Goal: Task Accomplishment & Management: Manage account settings

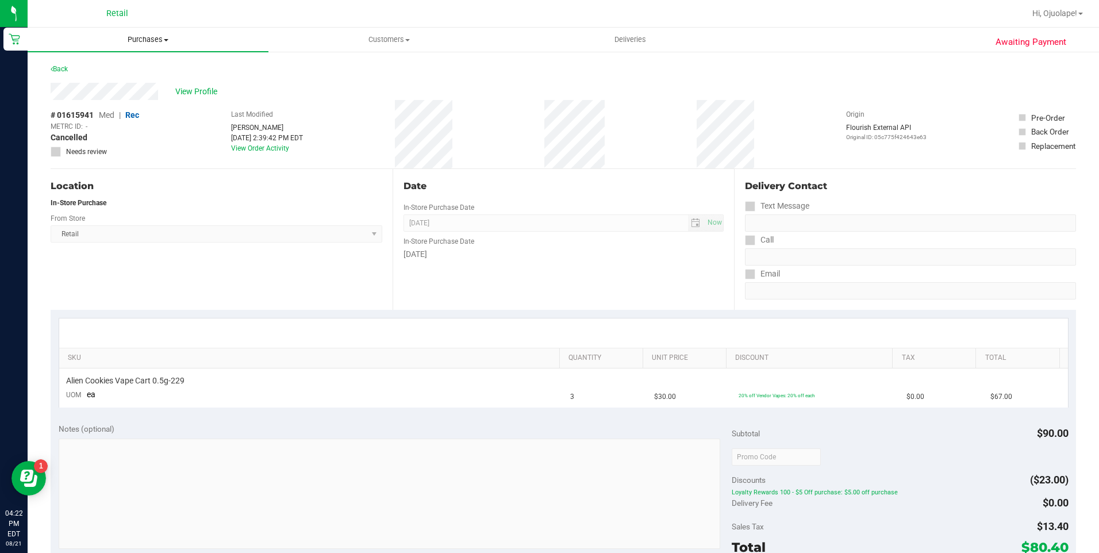
click at [160, 38] on span "Purchases" at bounding box center [148, 39] width 241 height 10
click at [154, 68] on li "Summary of purchases" at bounding box center [148, 70] width 241 height 14
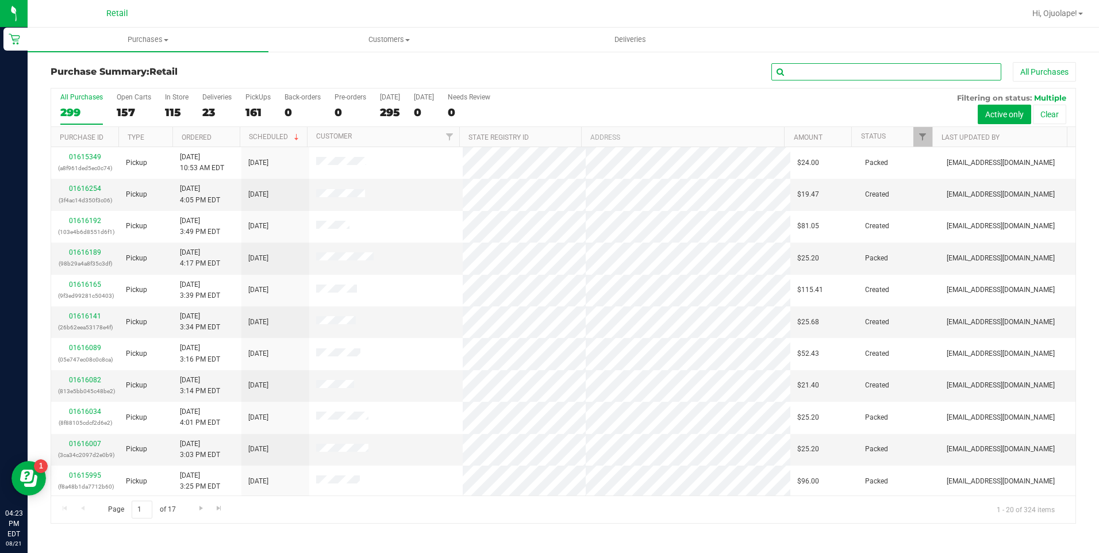
click at [824, 67] on input "text" at bounding box center [886, 71] width 230 height 17
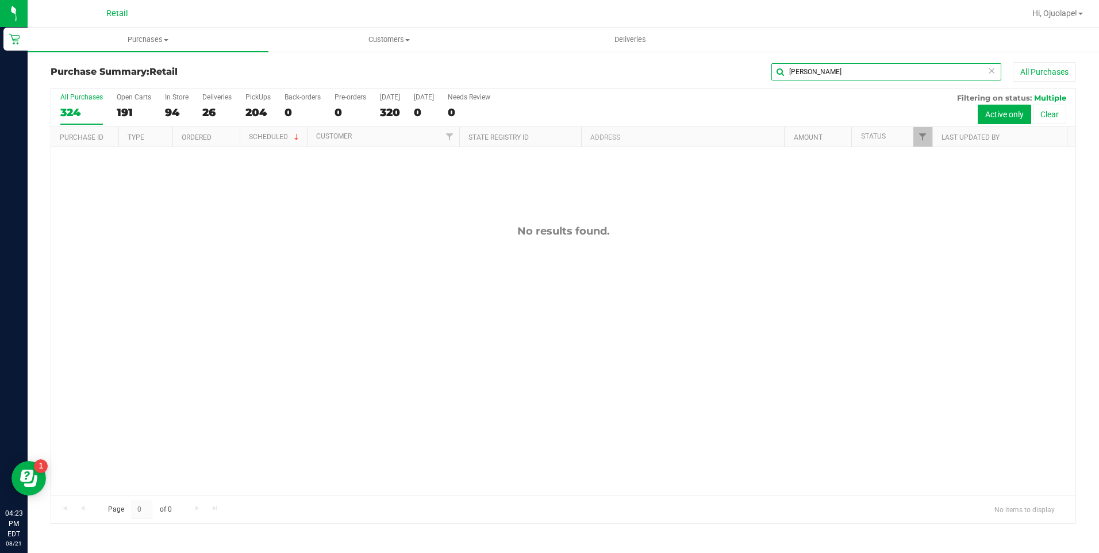
type input "[PERSON_NAME]"
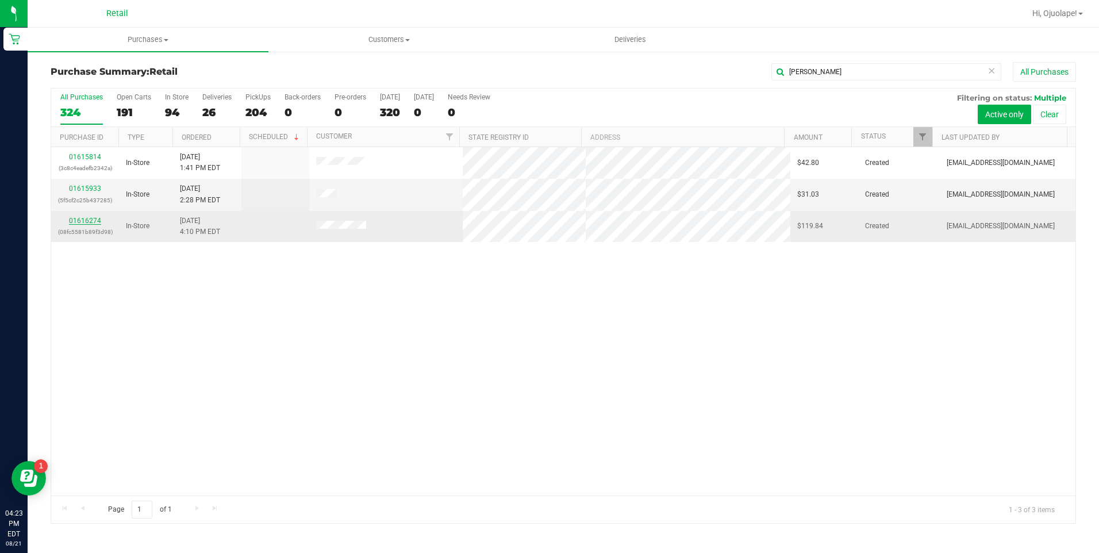
click at [93, 221] on link "01616274" at bounding box center [85, 221] width 32 height 8
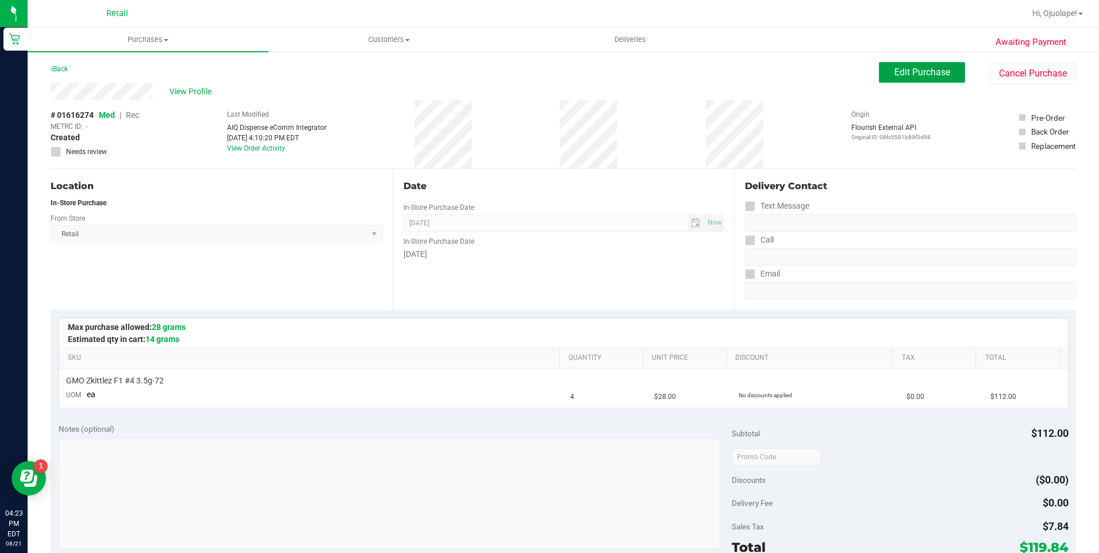
click at [906, 75] on span "Edit Purchase" at bounding box center [922, 72] width 56 height 11
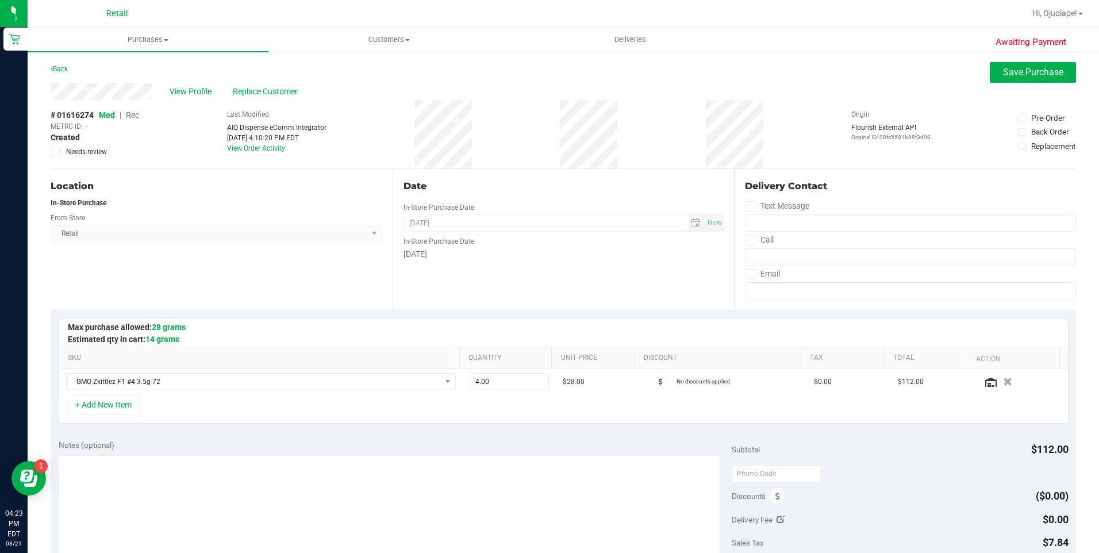
click at [133, 115] on span "Rec" at bounding box center [132, 114] width 13 height 9
click at [1003, 74] on span "Save Purchase" at bounding box center [1033, 72] width 60 height 11
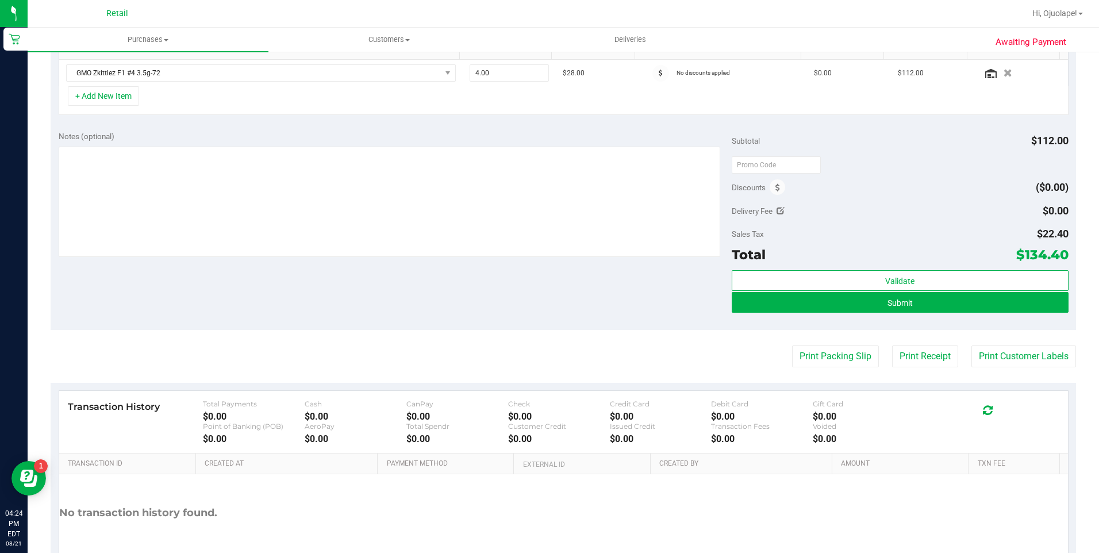
scroll to position [376, 0]
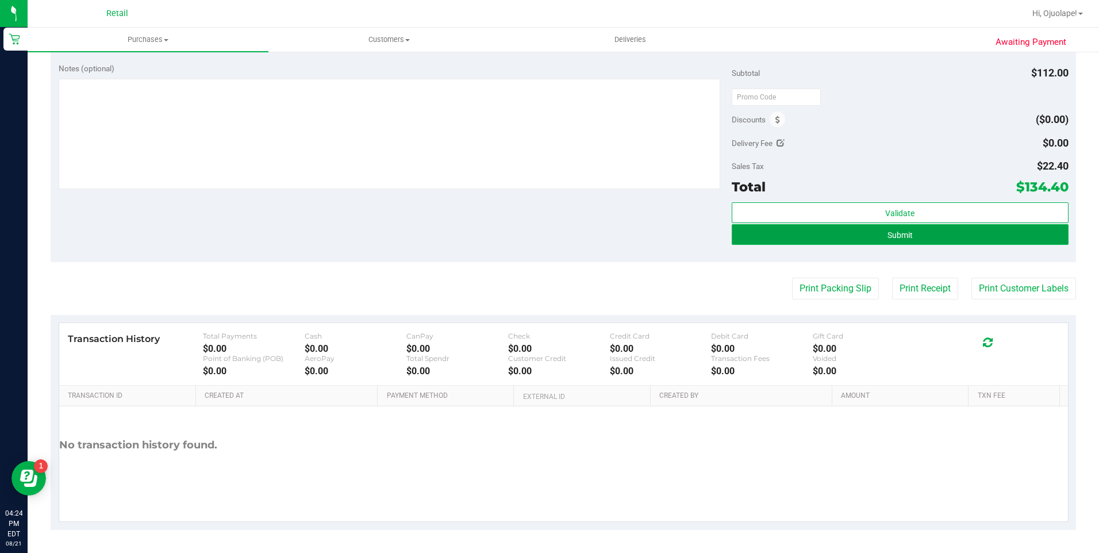
click at [900, 239] on span "Submit" at bounding box center [899, 234] width 25 height 9
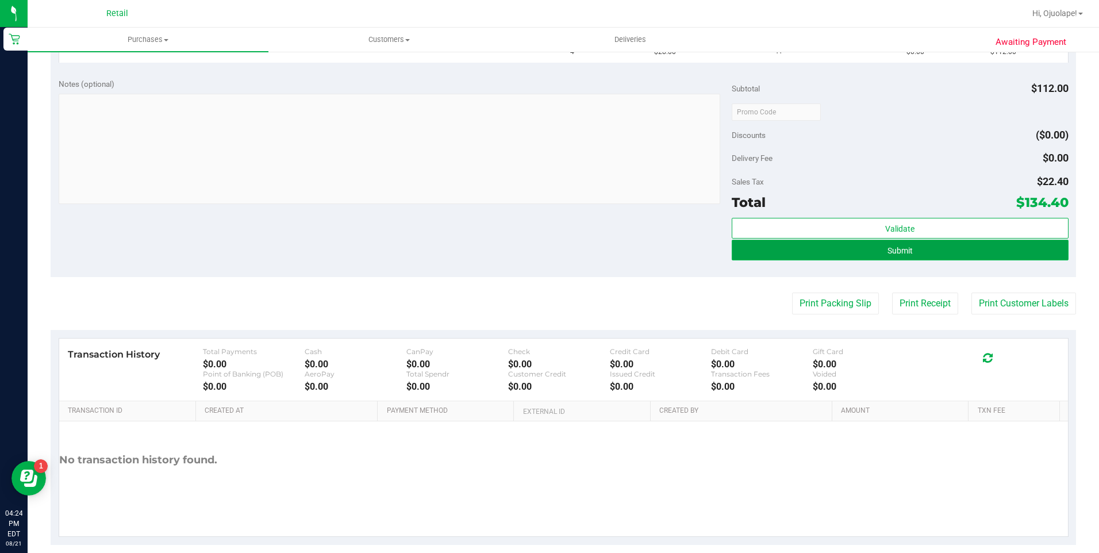
click at [921, 253] on button "Submit" at bounding box center [899, 250] width 337 height 21
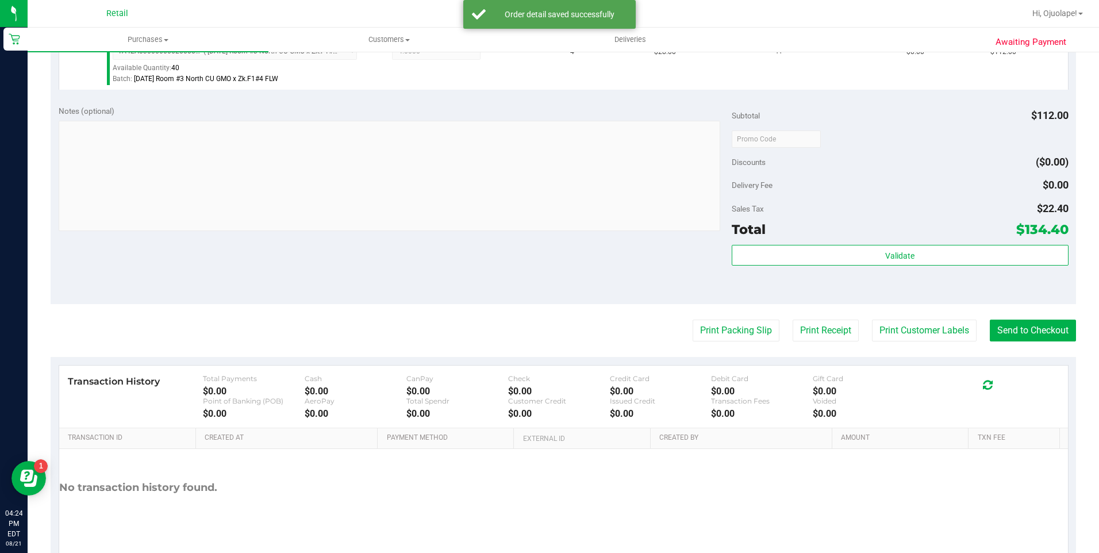
scroll to position [387, 0]
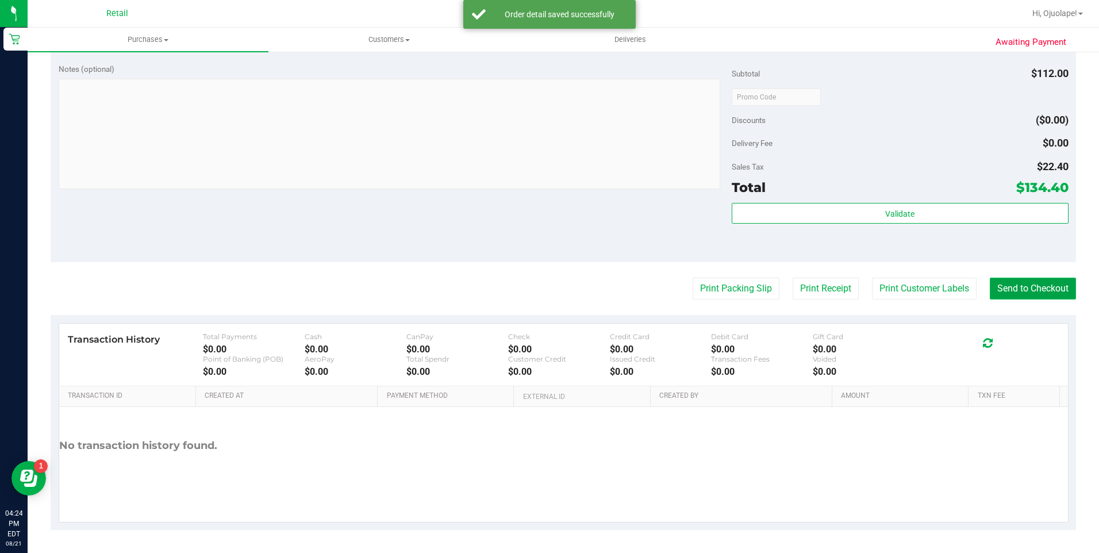
click at [1012, 286] on button "Send to Checkout" at bounding box center [1032, 289] width 86 height 22
